Goal: Transaction & Acquisition: Subscribe to service/newsletter

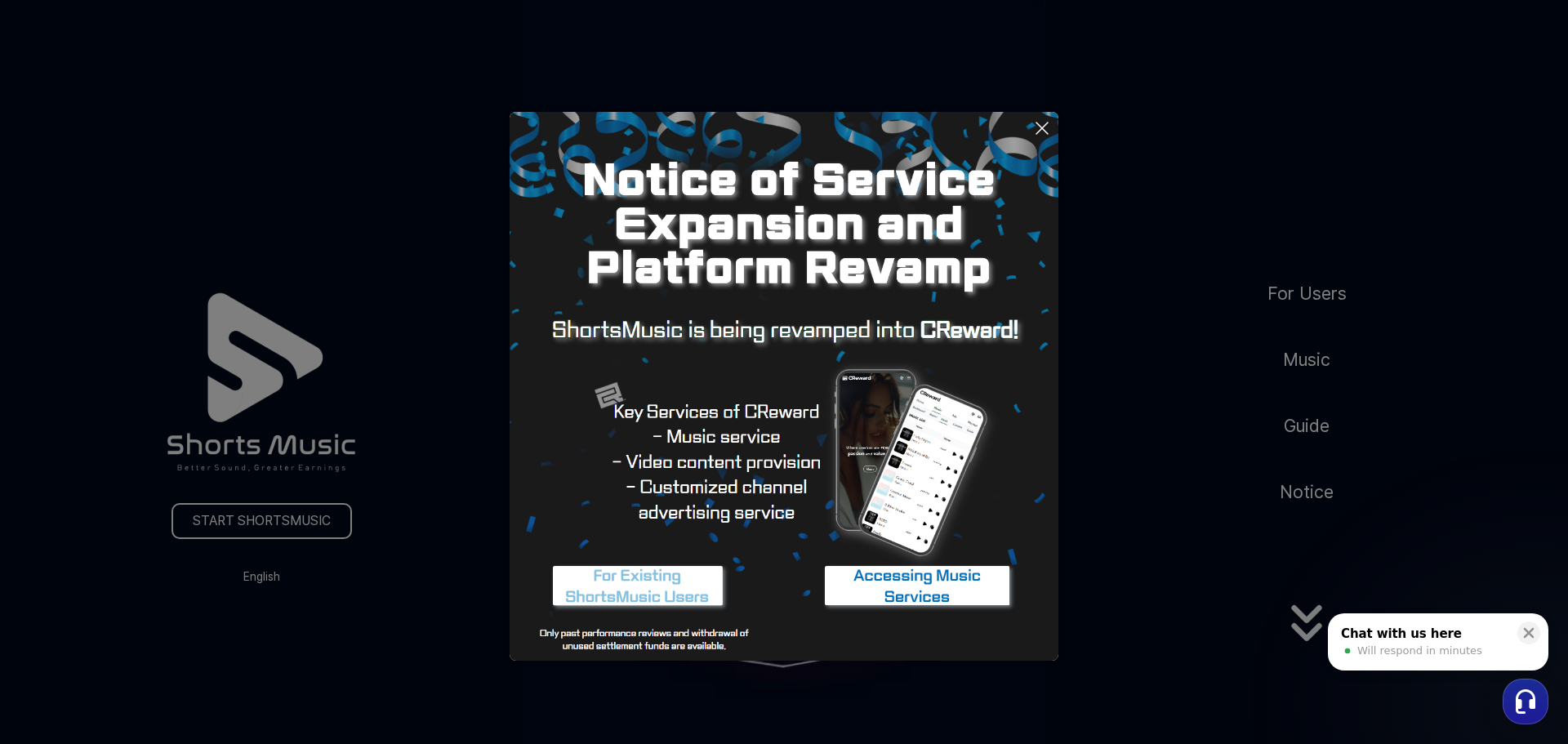
click at [1042, 121] on icon at bounding box center [1042, 128] width 20 height 20
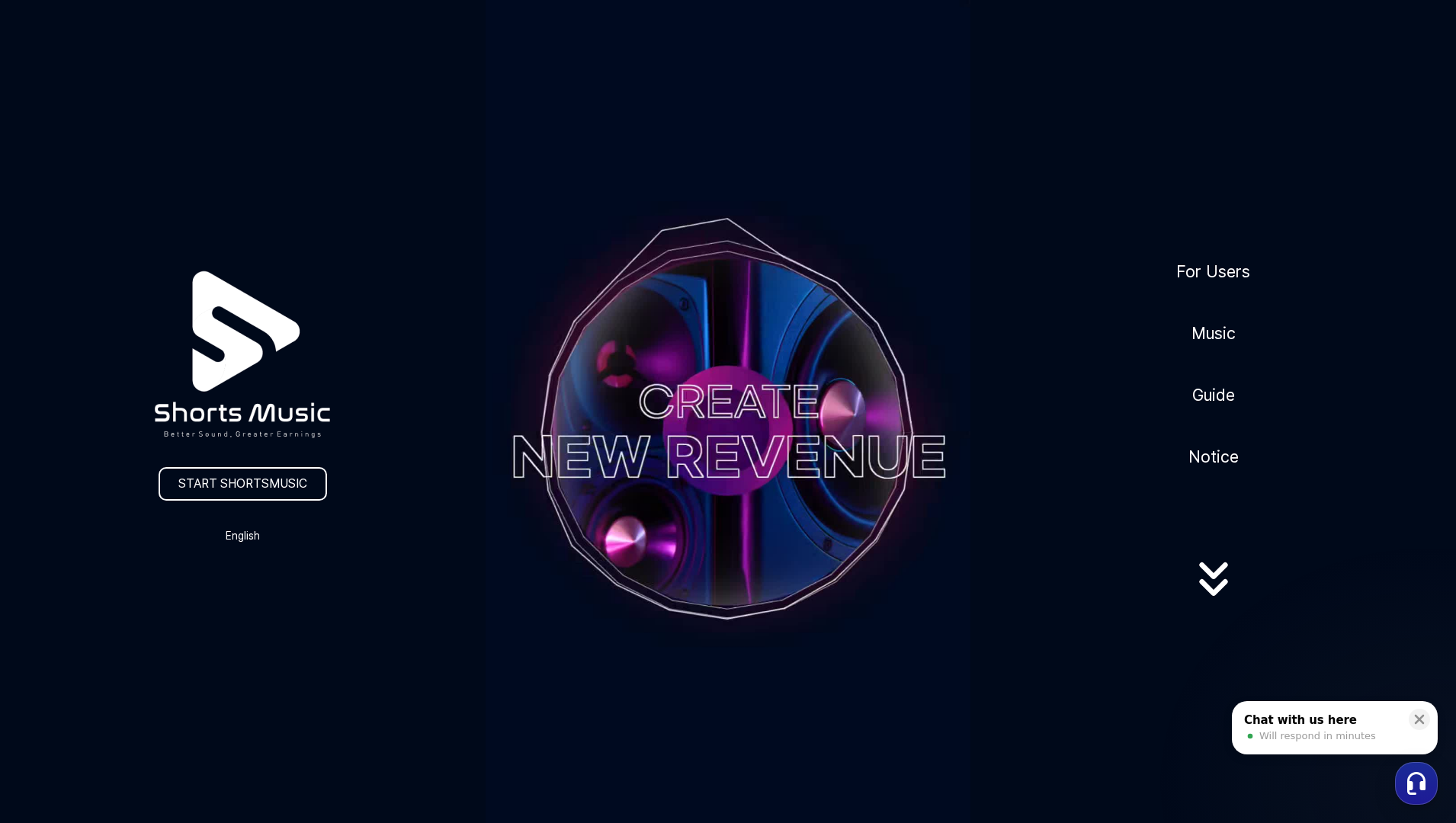
click at [1212, 601] on icon at bounding box center [1213, 585] width 98 height 61
click at [1203, 262] on link "For Users" at bounding box center [1213, 271] width 86 height 37
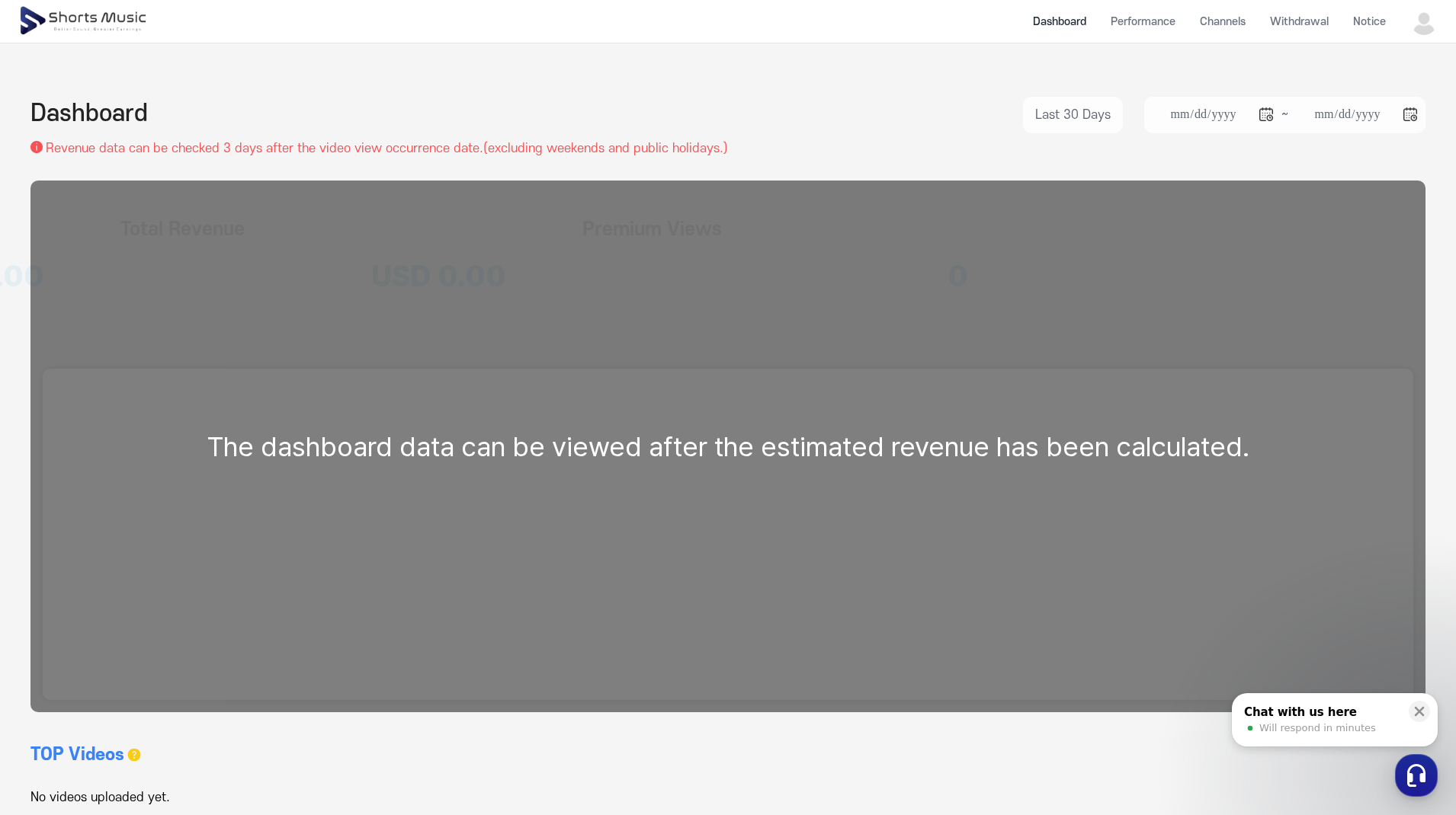
click at [1425, 31] on img at bounding box center [1424, 21] width 27 height 27
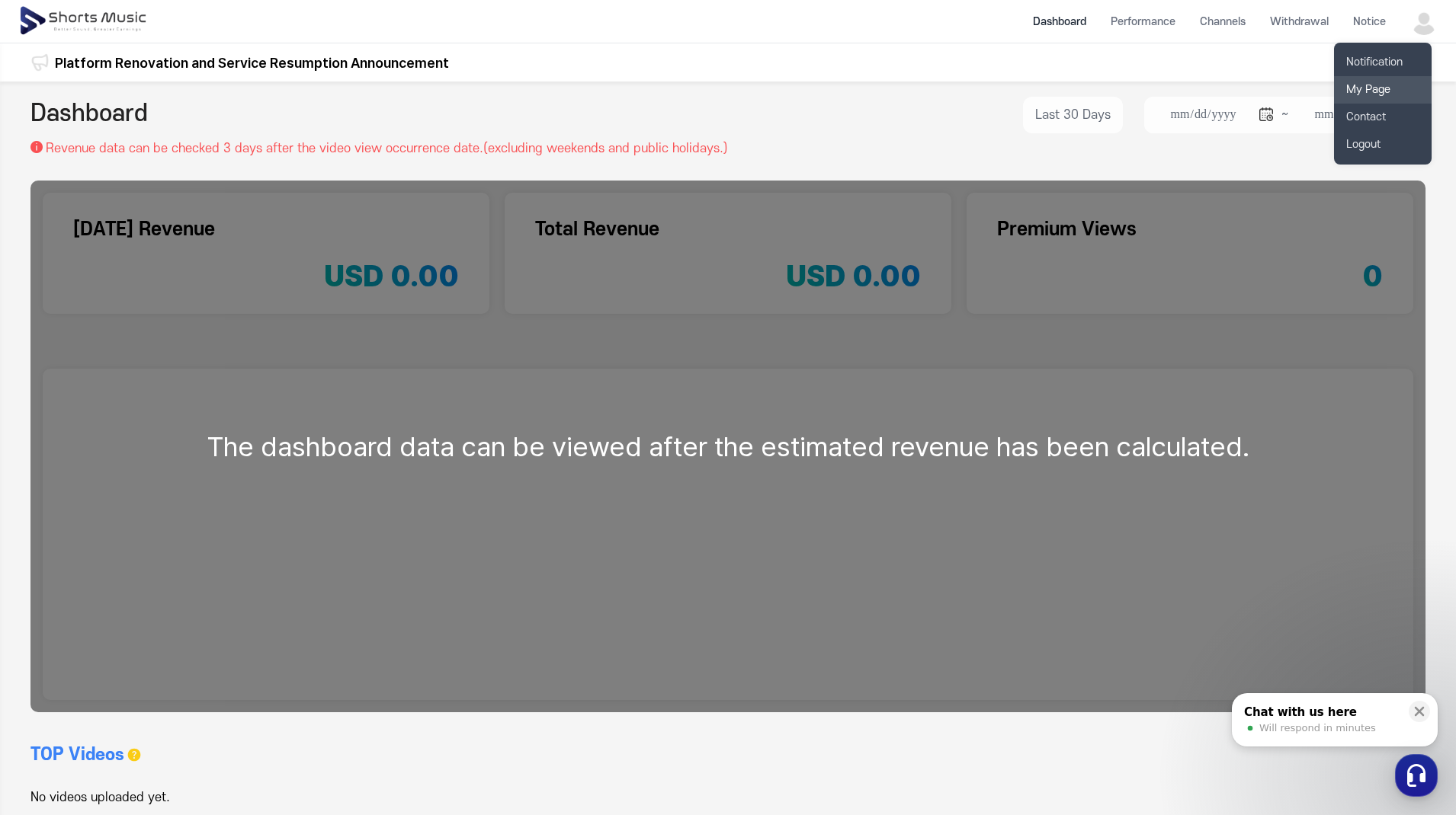
click at [1405, 84] on link "My Page" at bounding box center [1382, 89] width 98 height 27
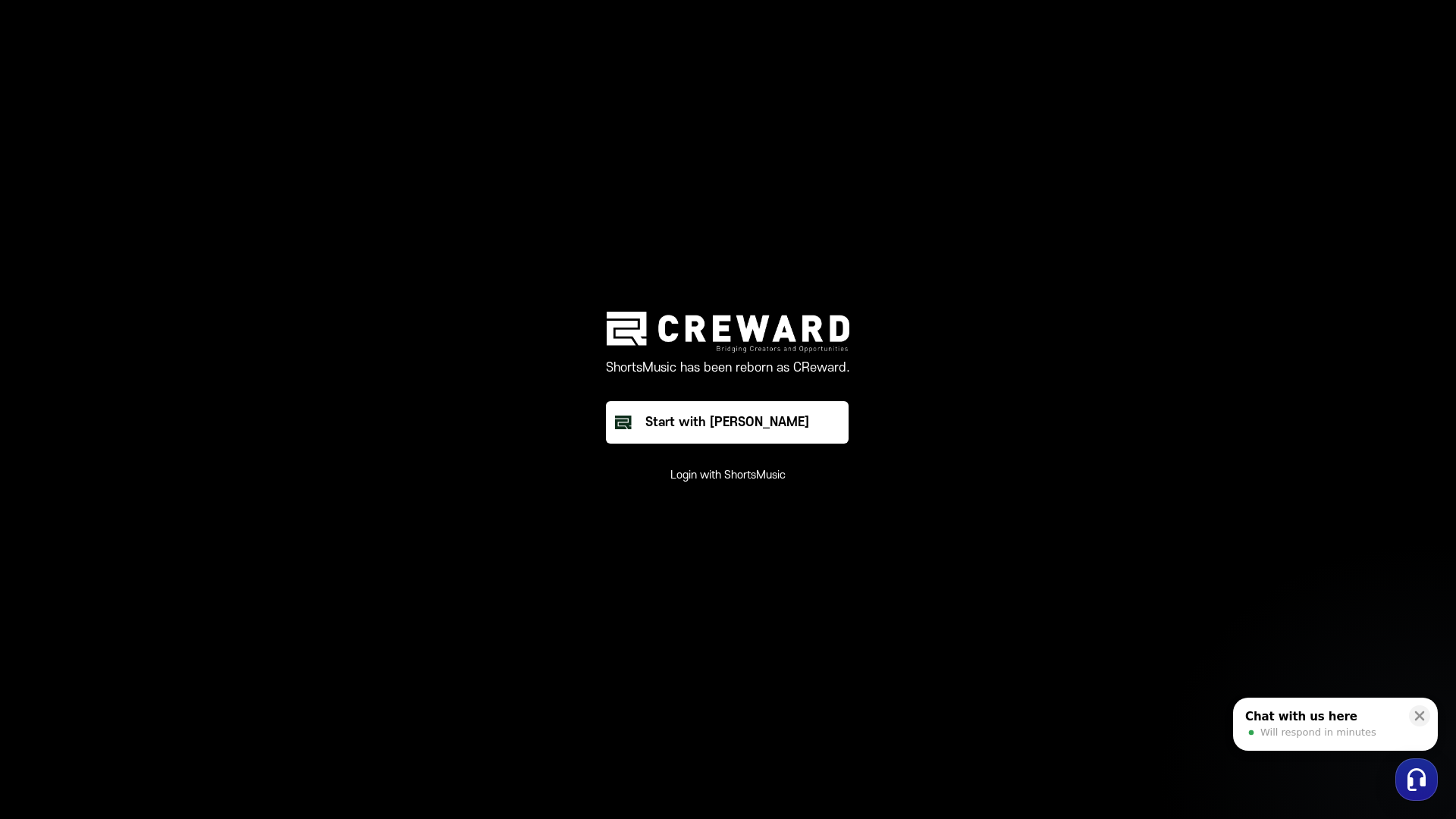
click at [1398, 84] on main "ShortsMusic has been reborn as CReward. Start with Creward Login with ShortsMus…" at bounding box center [728, 410] width 1456 height 819
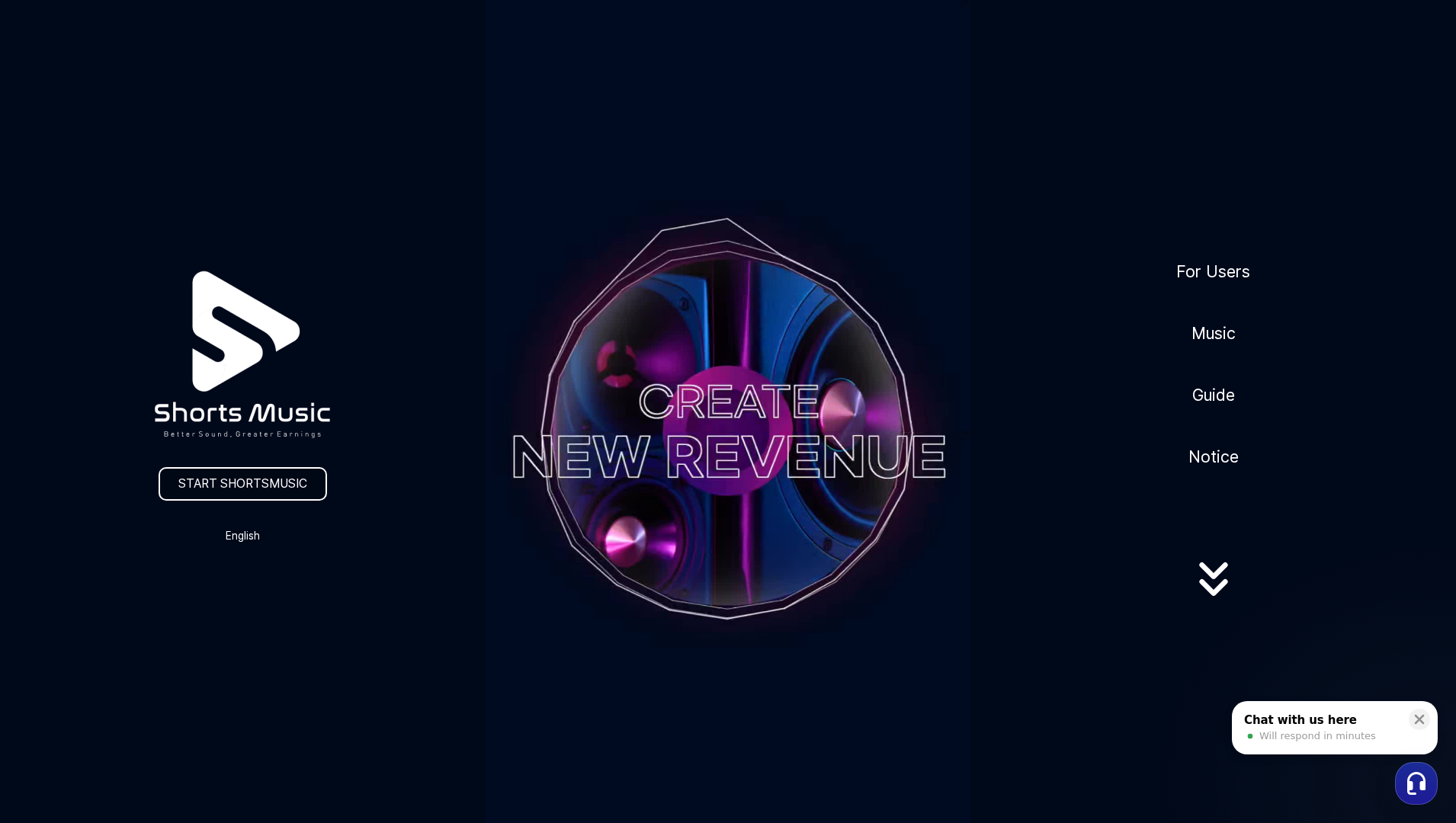
click at [246, 492] on link "START SHORTSMUSIC" at bounding box center [243, 484] width 169 height 34
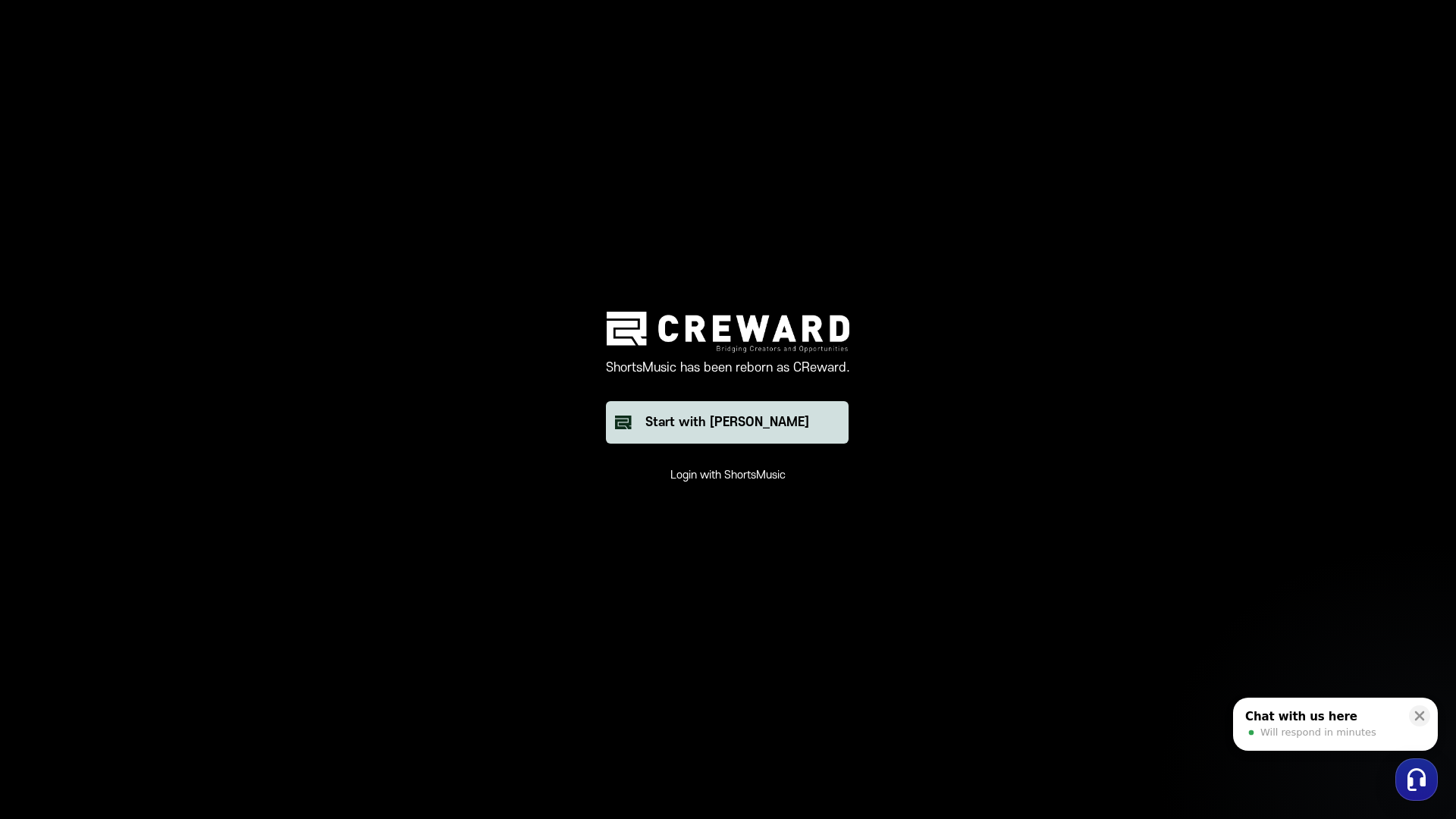
click at [803, 419] on button "Start with [PERSON_NAME]" at bounding box center [727, 422] width 243 height 43
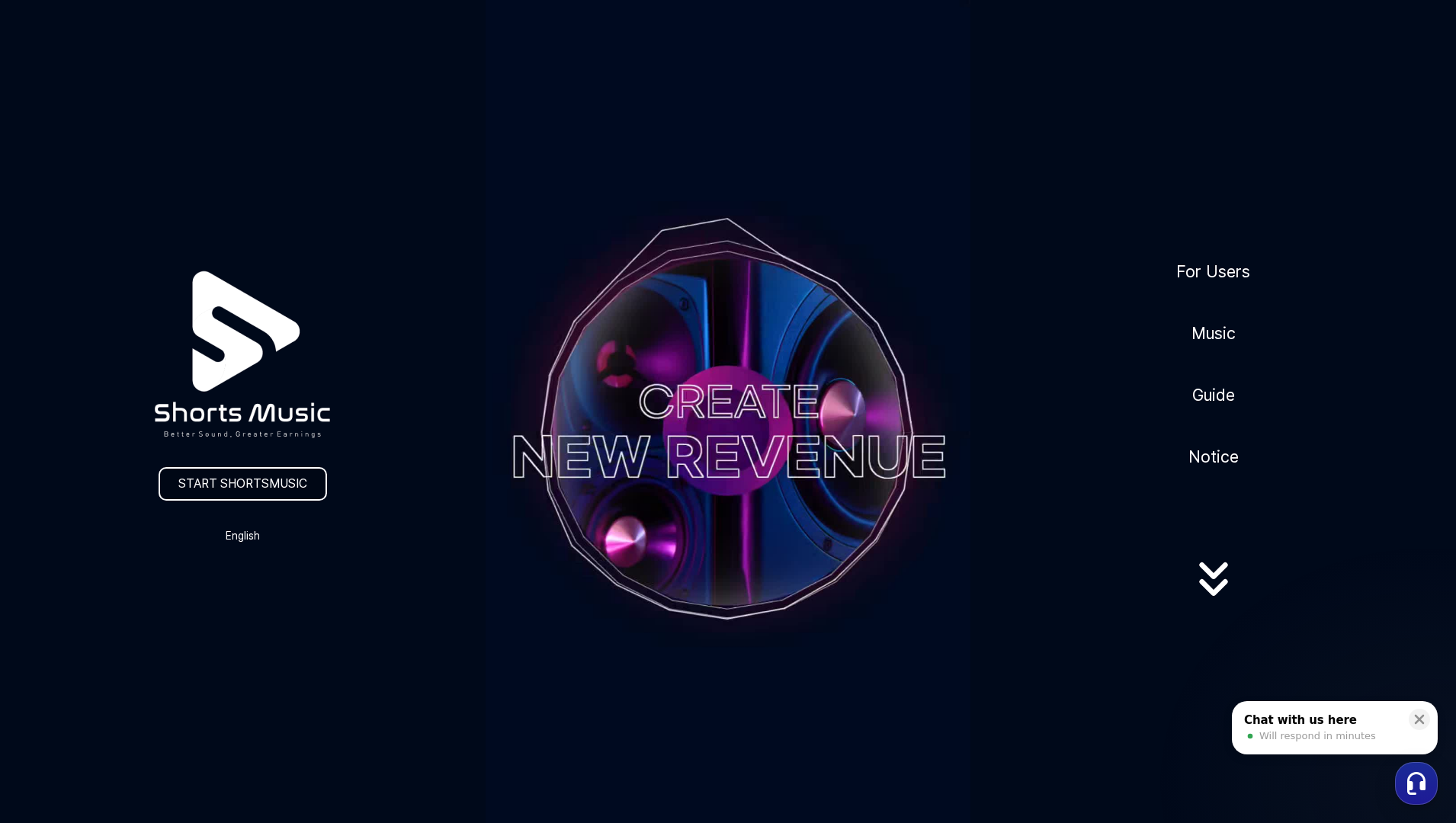
click at [186, 486] on link "START SHORTSMUSIC" at bounding box center [243, 484] width 169 height 34
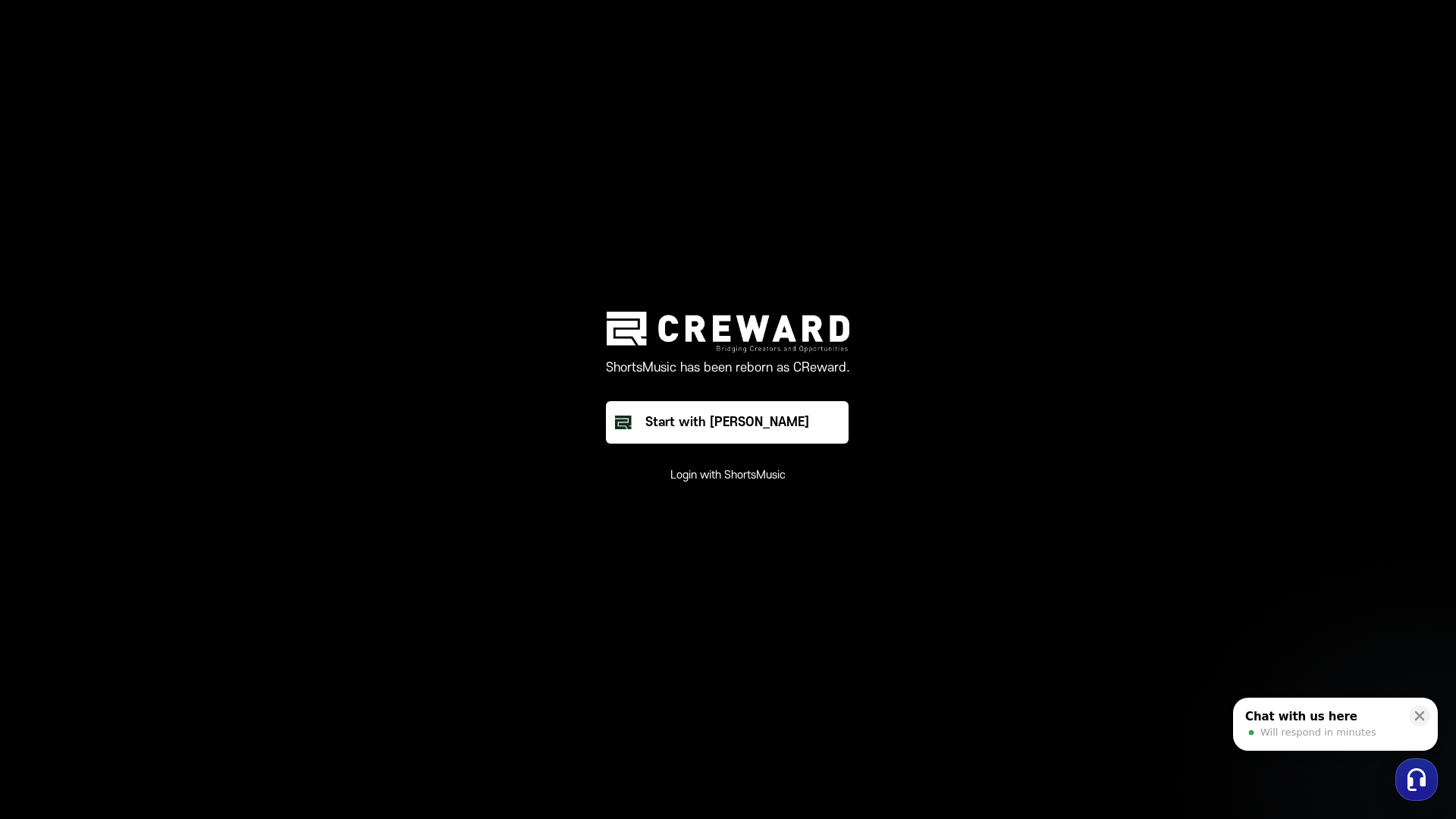
click at [771, 479] on button "Login with ShortsMusic" at bounding box center [728, 475] width 115 height 15
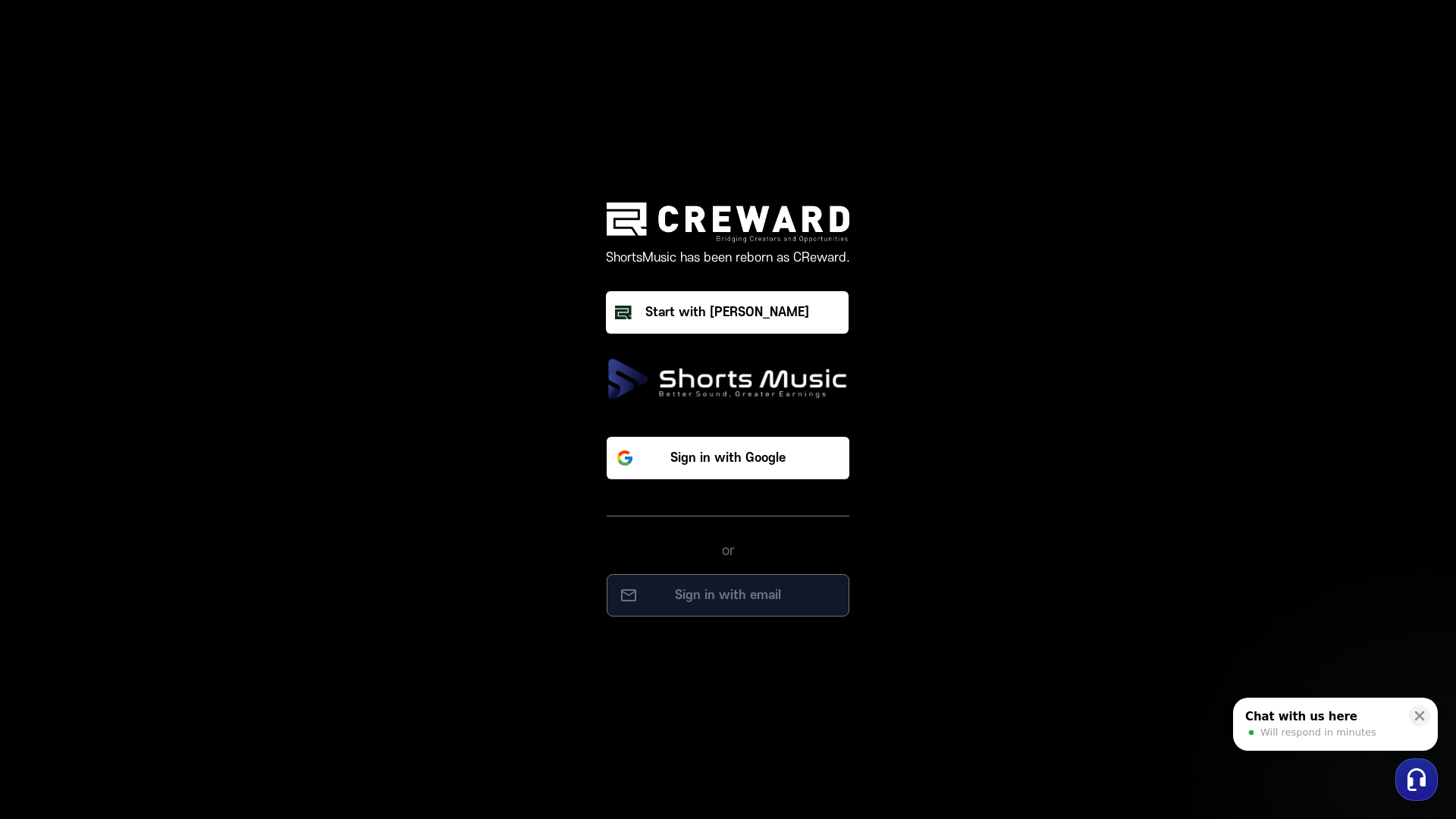
click at [832, 581] on button "Sign in with email" at bounding box center [728, 595] width 243 height 43
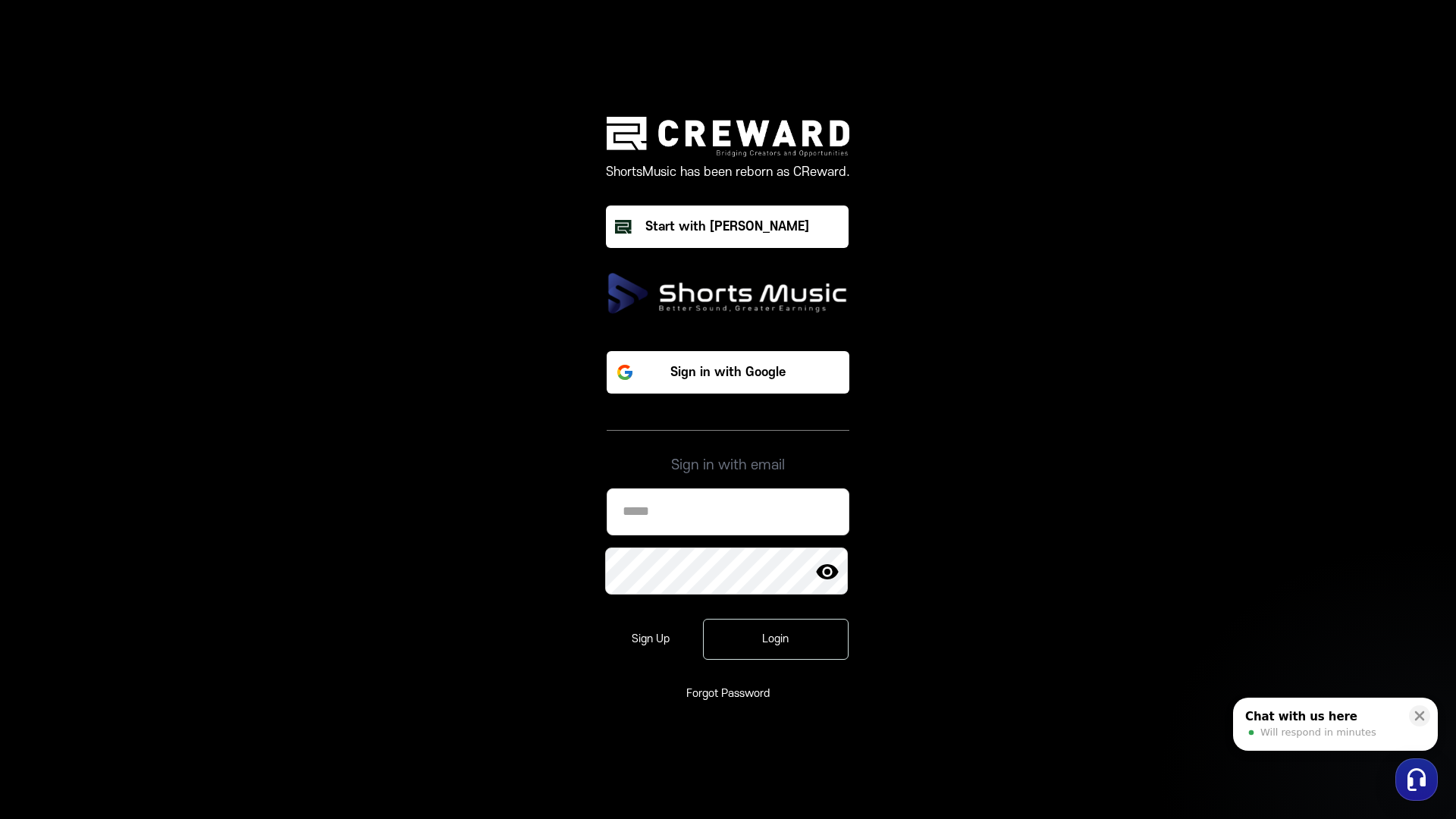
click at [740, 510] on input at bounding box center [728, 512] width 243 height 47
type input "**********"
click at [751, 654] on button "Login" at bounding box center [776, 638] width 145 height 41
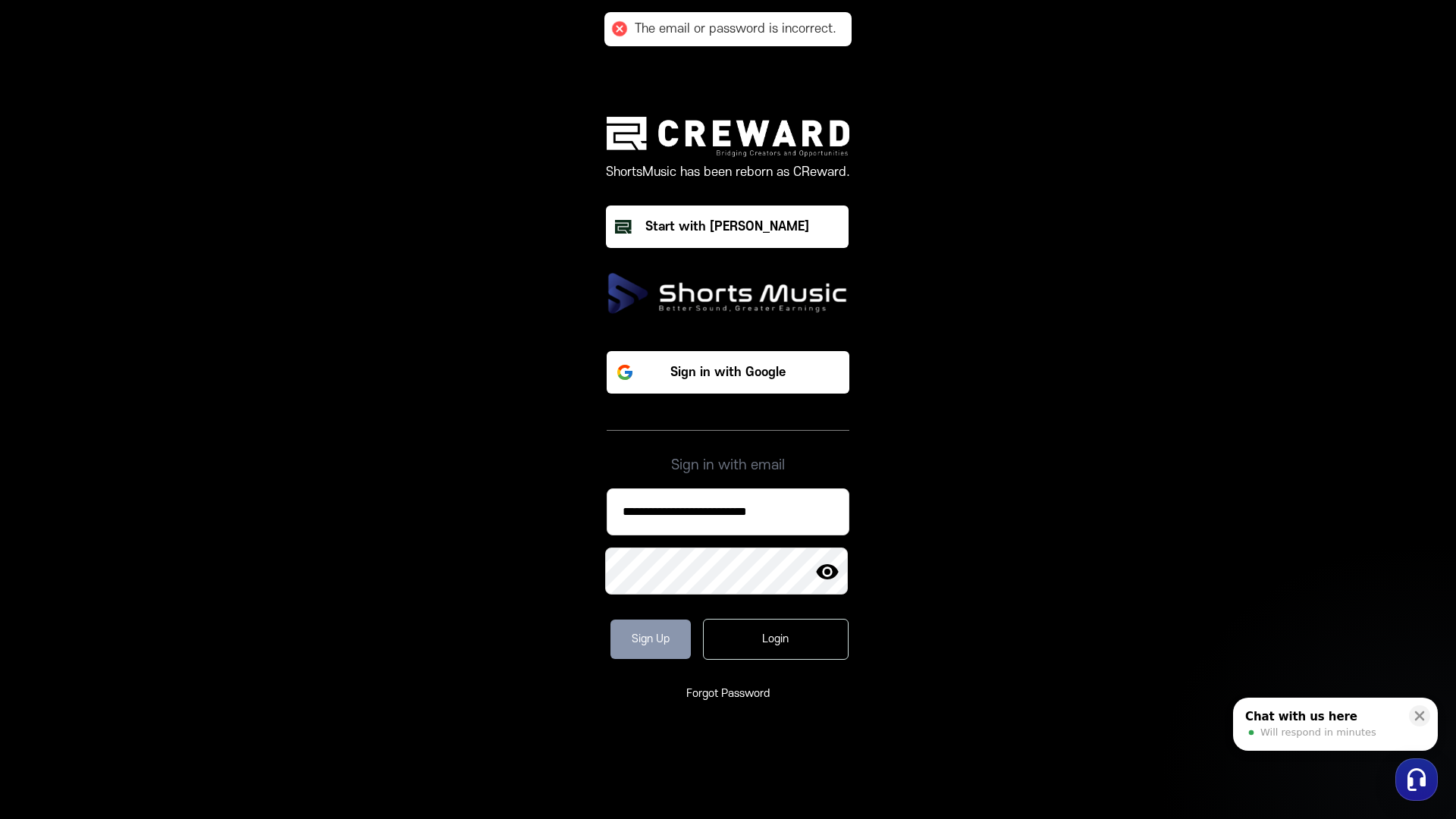
click at [669, 638] on link "Sign Up" at bounding box center [650, 638] width 81 height 39
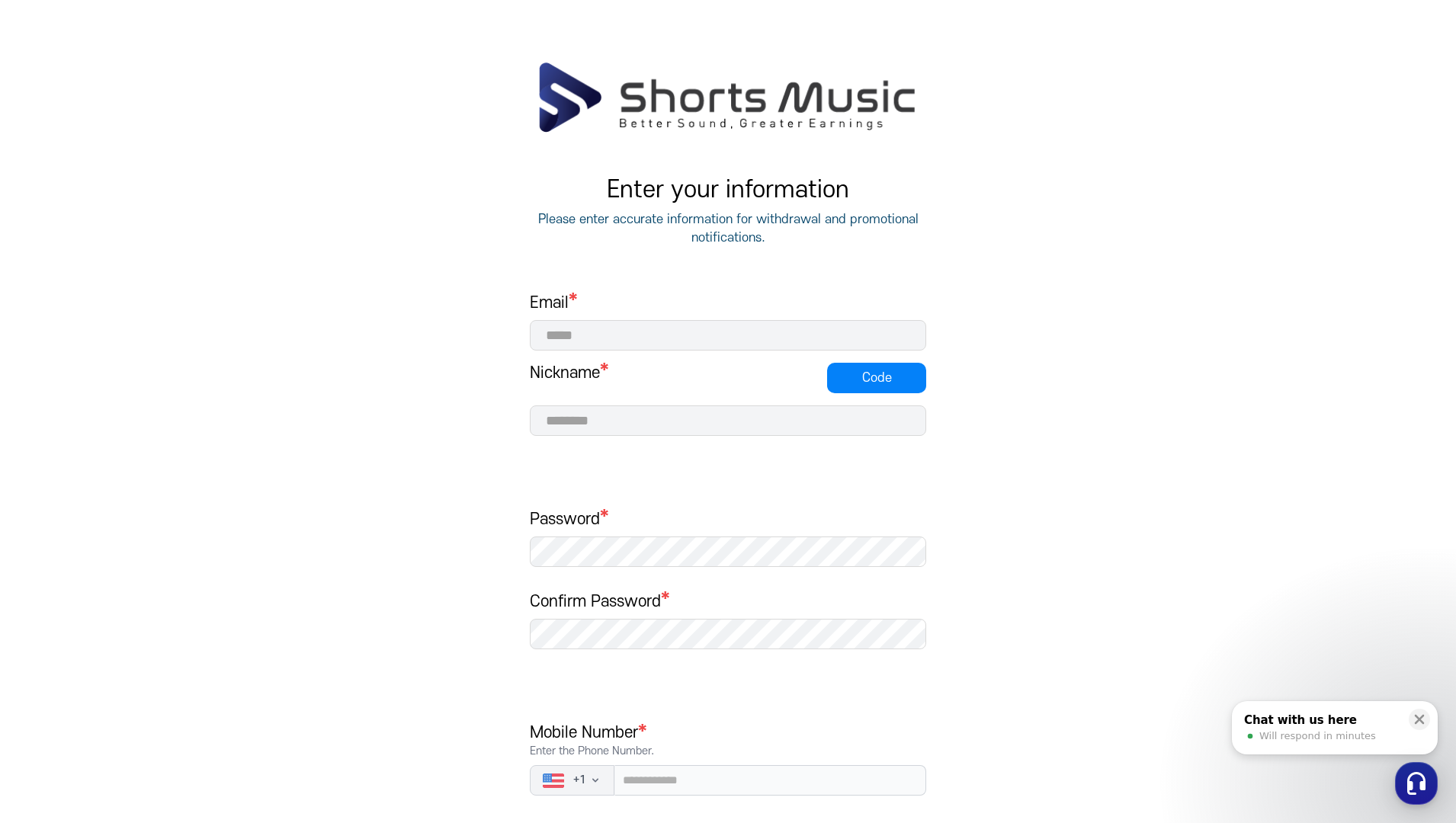
click at [623, 339] on input at bounding box center [728, 335] width 396 height 30
type input "**********"
click at [571, 418] on input at bounding box center [728, 420] width 396 height 30
type input "*******"
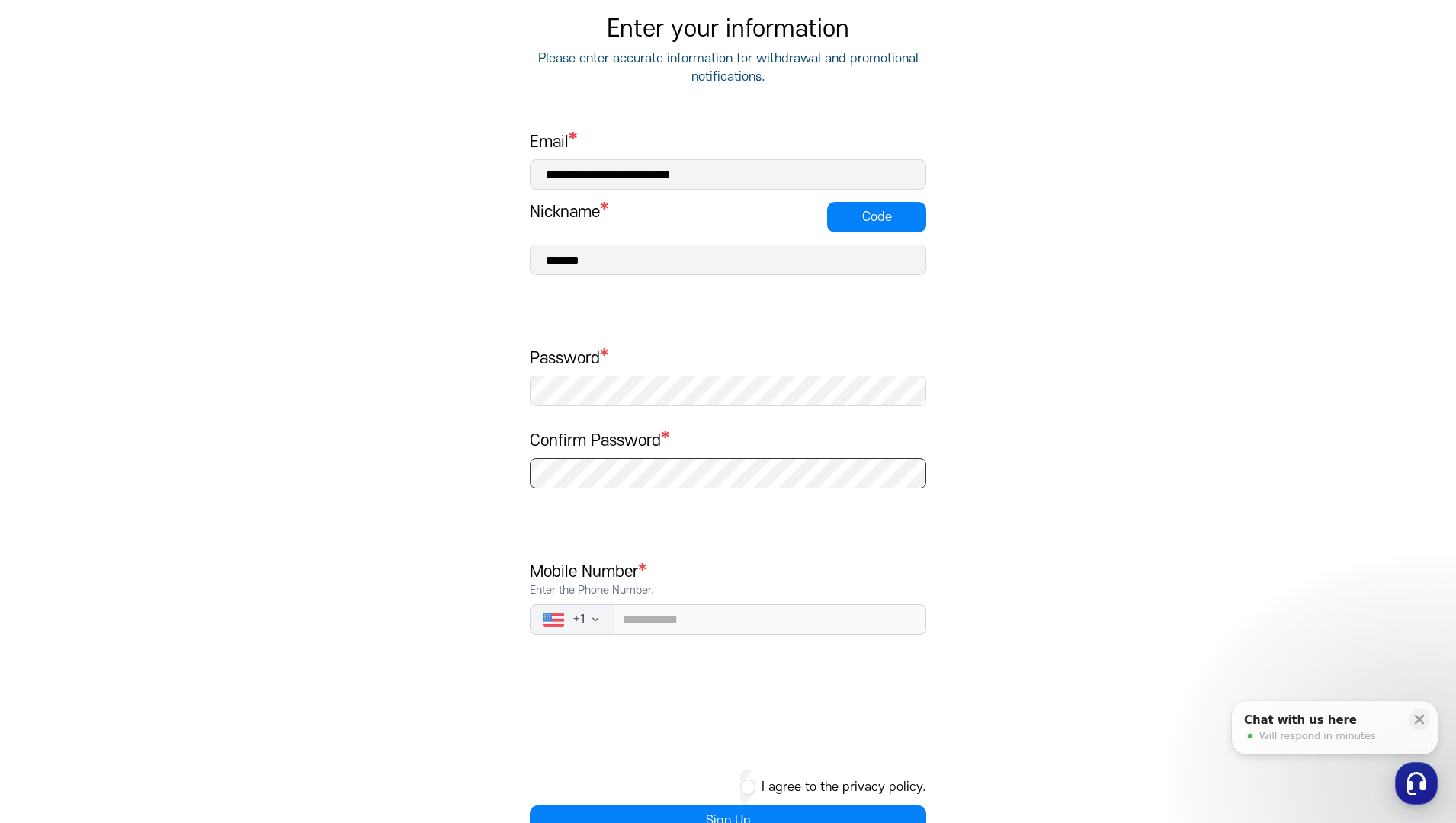
scroll to position [204, 0]
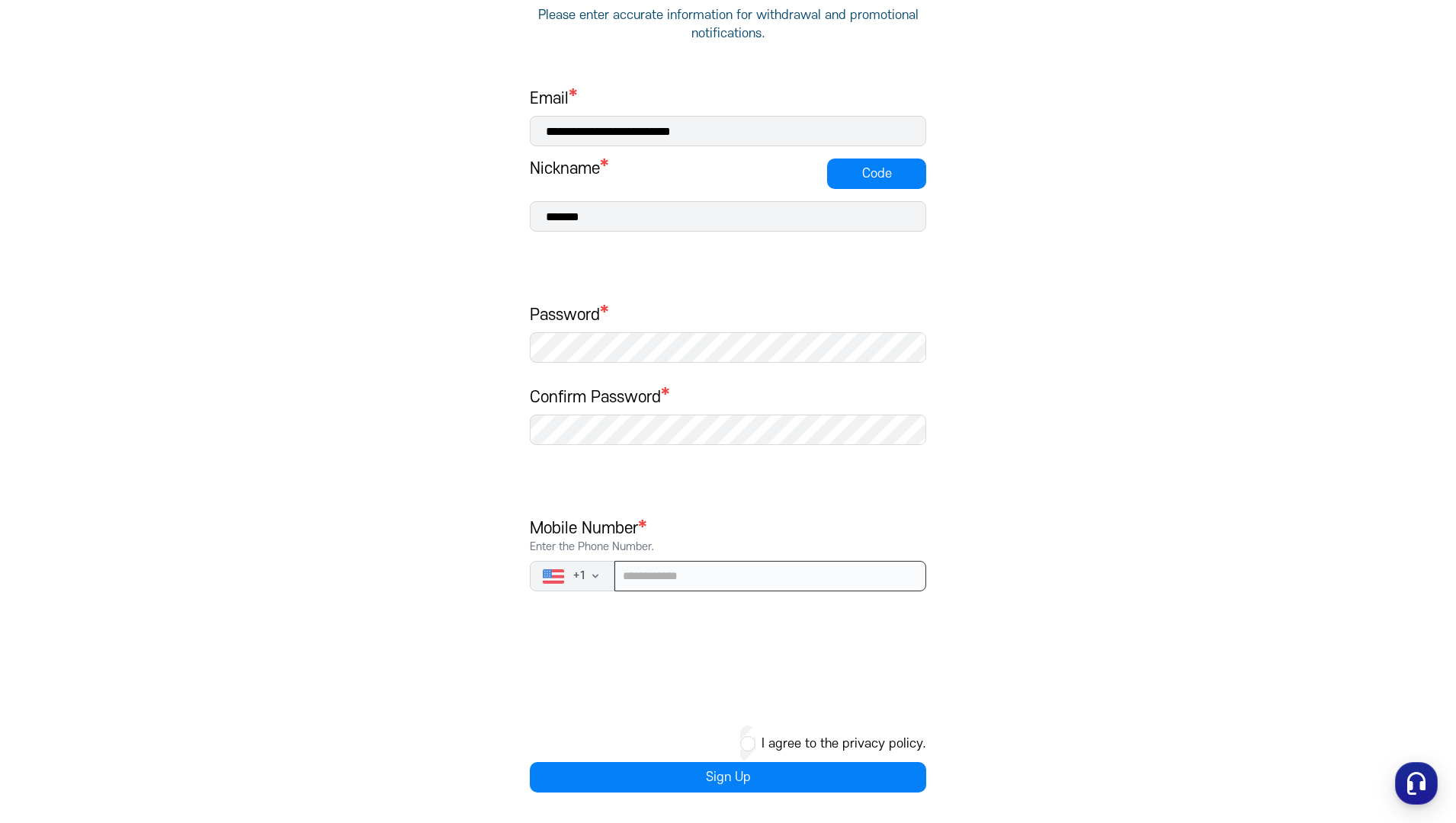
click at [686, 583] on input "tel" at bounding box center [770, 576] width 311 height 30
type input "**********"
click at [743, 779] on button "Sign Up" at bounding box center [728, 776] width 396 height 30
click at [845, 173] on button "Code" at bounding box center [876, 173] width 100 height 30
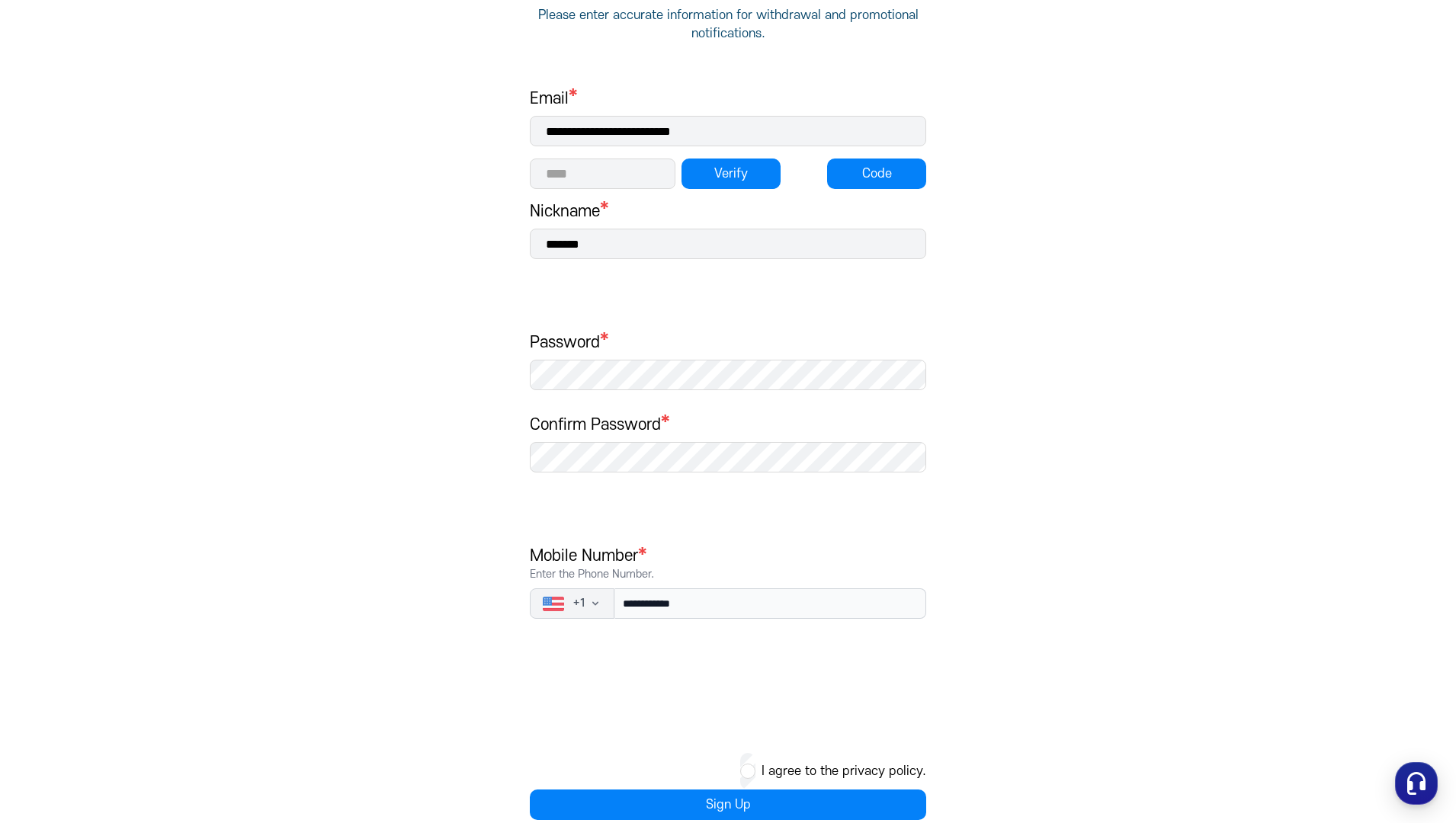
click at [616, 159] on input "number" at bounding box center [602, 173] width 145 height 30
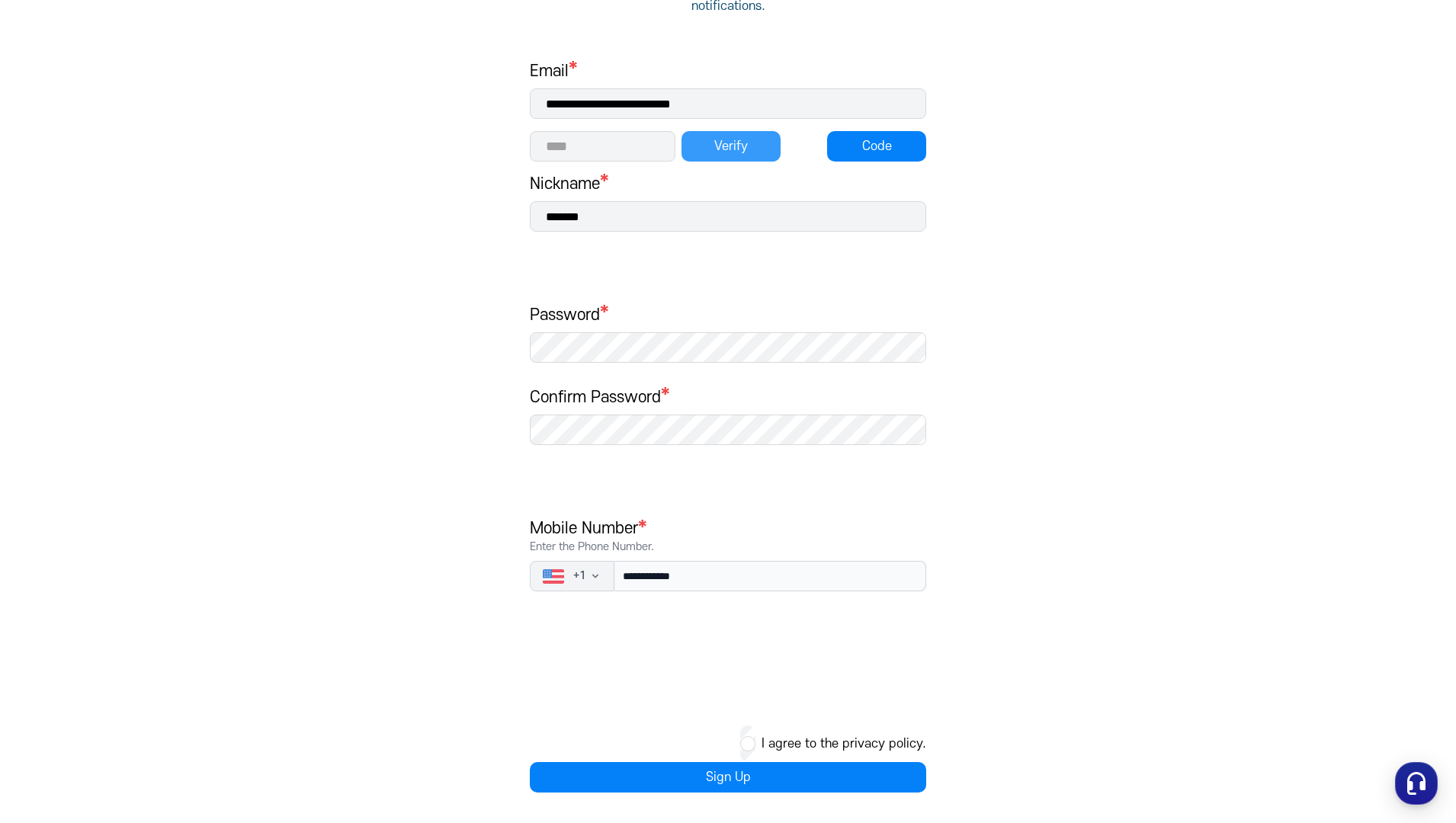
click at [694, 147] on button "Verify" at bounding box center [730, 146] width 100 height 30
click at [640, 141] on input "*****" at bounding box center [602, 146] width 145 height 30
type input "*"
type input "*****"
click at [707, 151] on button "Verify" at bounding box center [730, 146] width 100 height 30
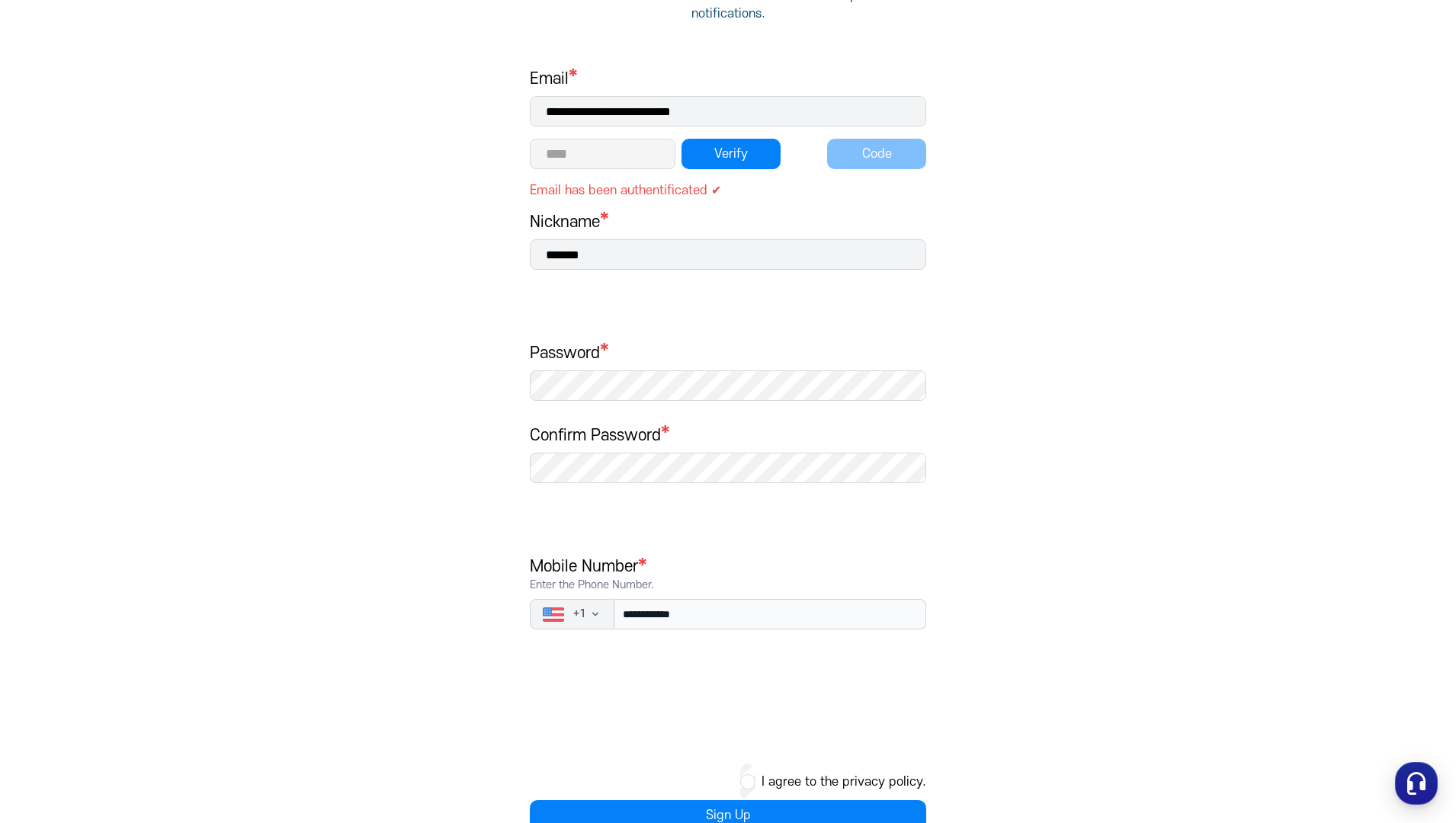
scroll to position [262, 0]
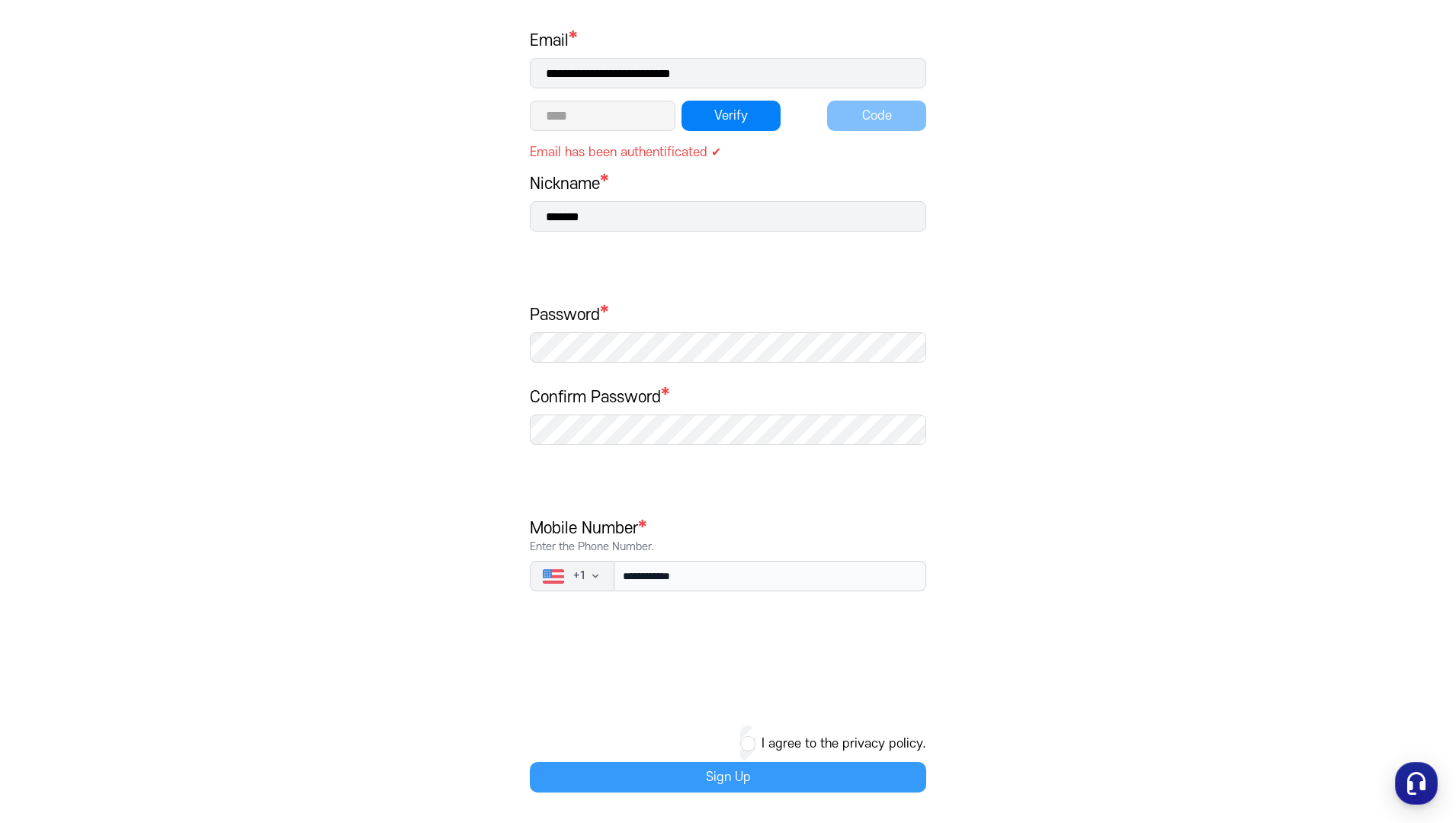
click at [711, 769] on button "Sign Up" at bounding box center [728, 776] width 396 height 30
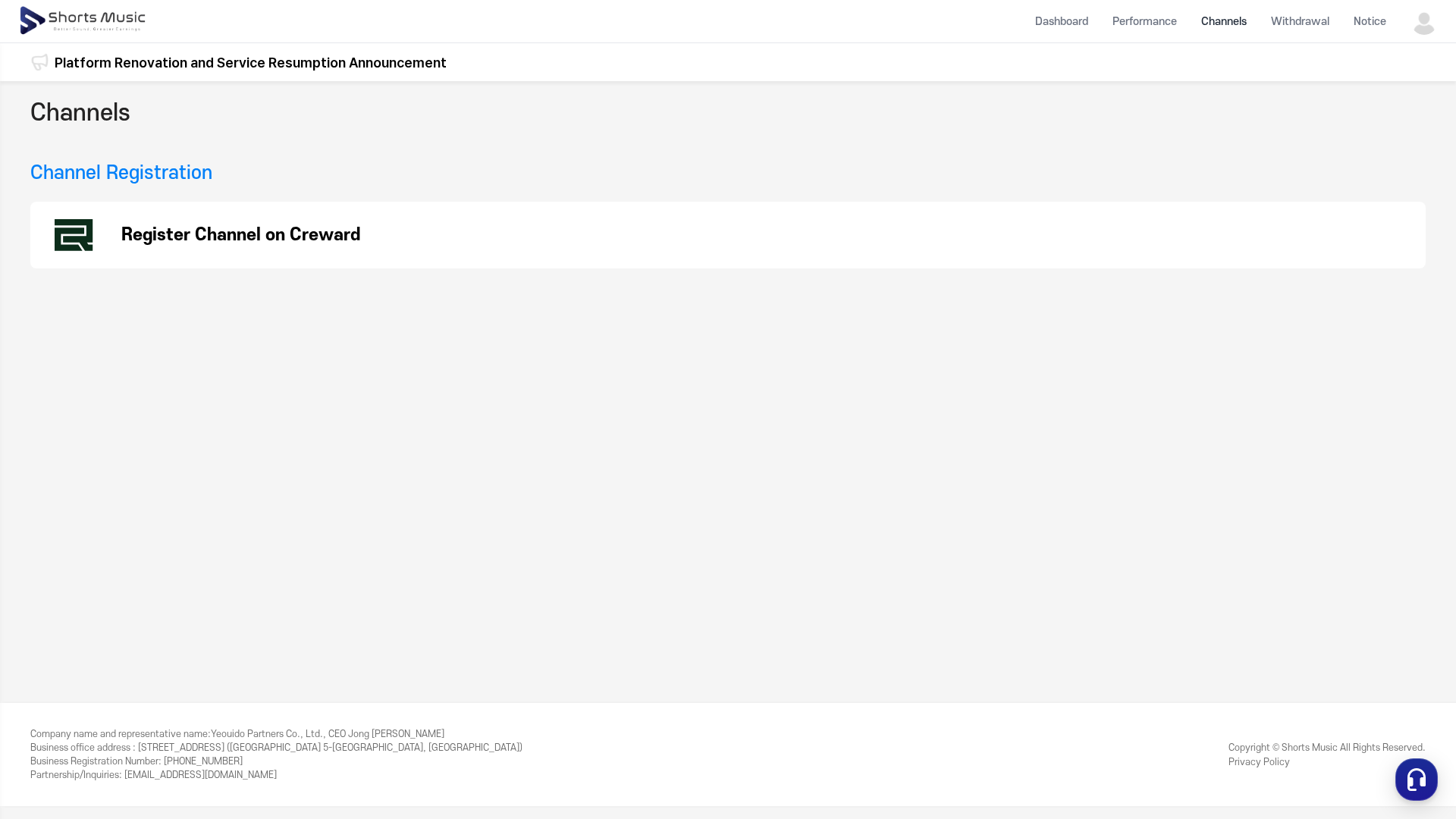
click at [326, 218] on div "Register Channel on Creward" at bounding box center [728, 234] width 1395 height 66
